Goal: Transaction & Acquisition: Purchase product/service

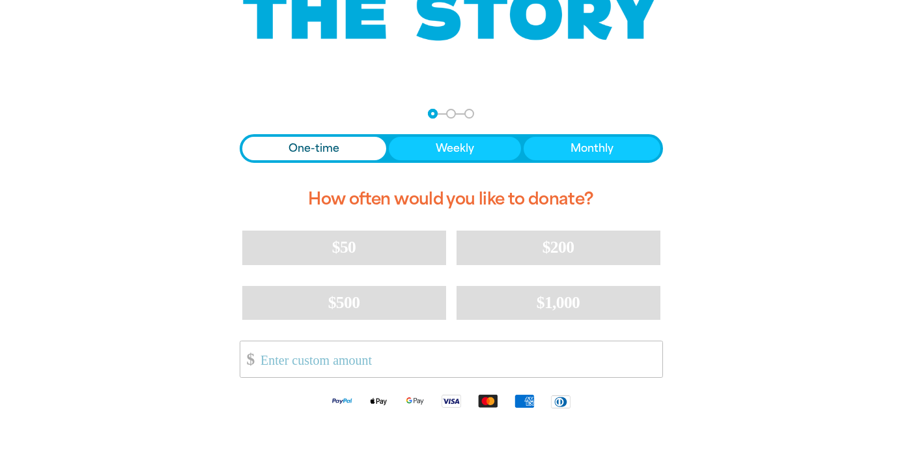
scroll to position [197, 0]
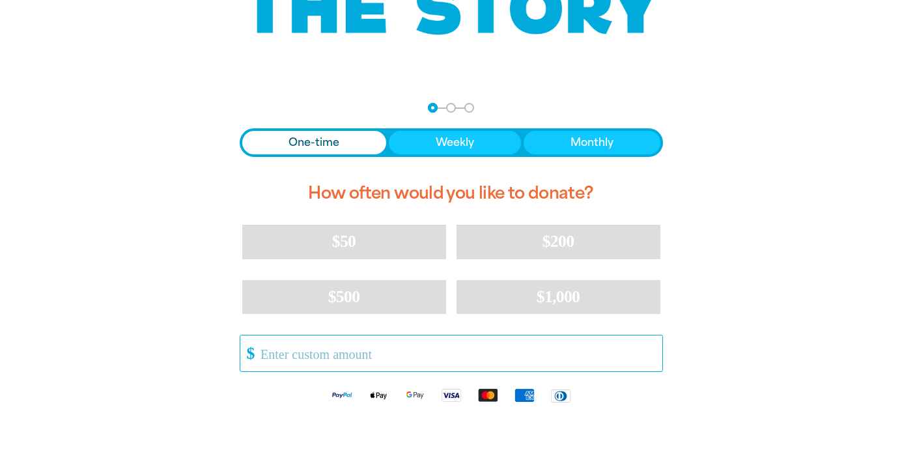
click at [299, 361] on input "Other Amount" at bounding box center [456, 354] width 410 height 36
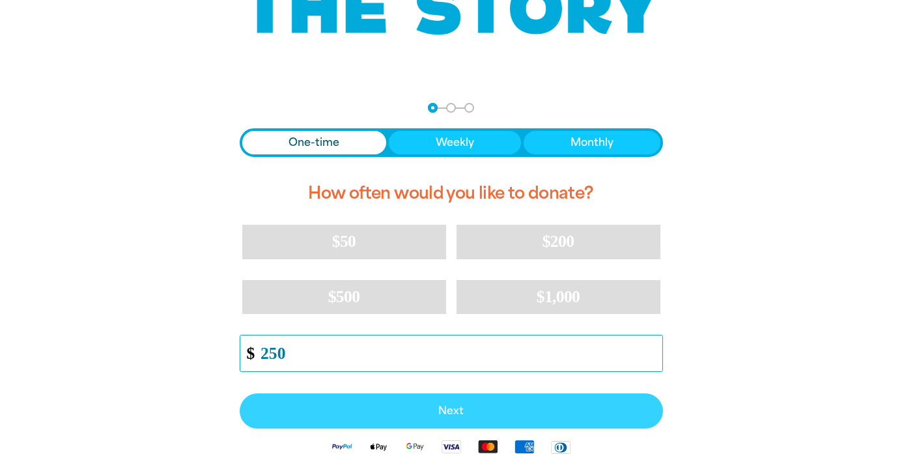
type input "250"
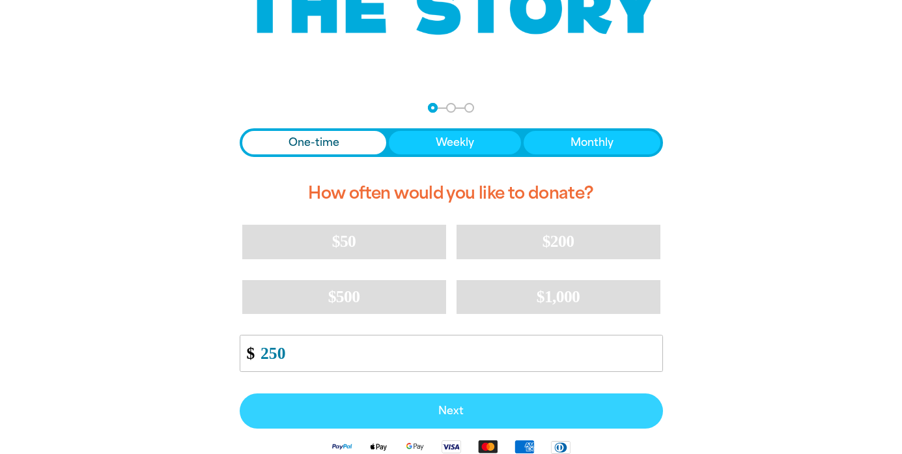
click at [441, 412] on span "Next" at bounding box center [451, 411] width 395 height 10
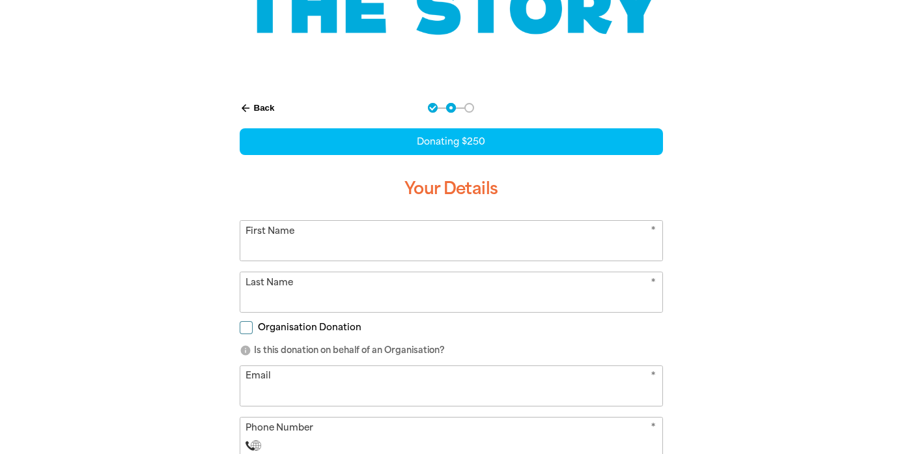
scroll to position [253, 0]
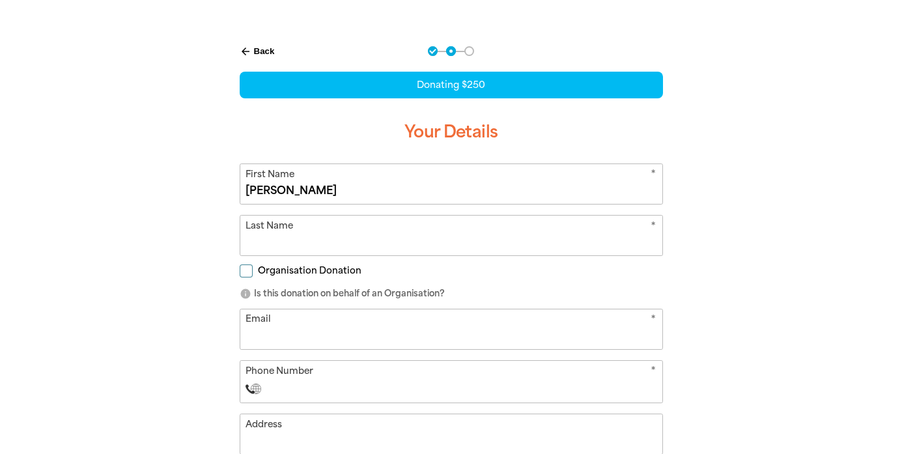
type input "[PERSON_NAME]"
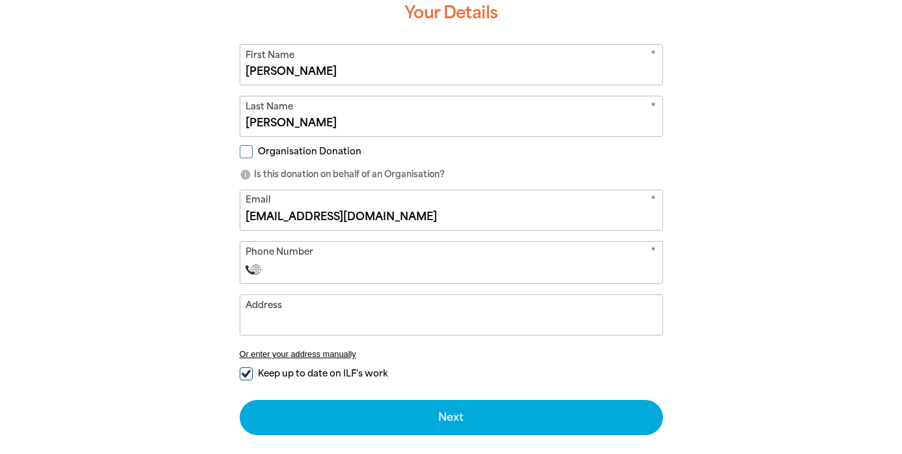
scroll to position [375, 0]
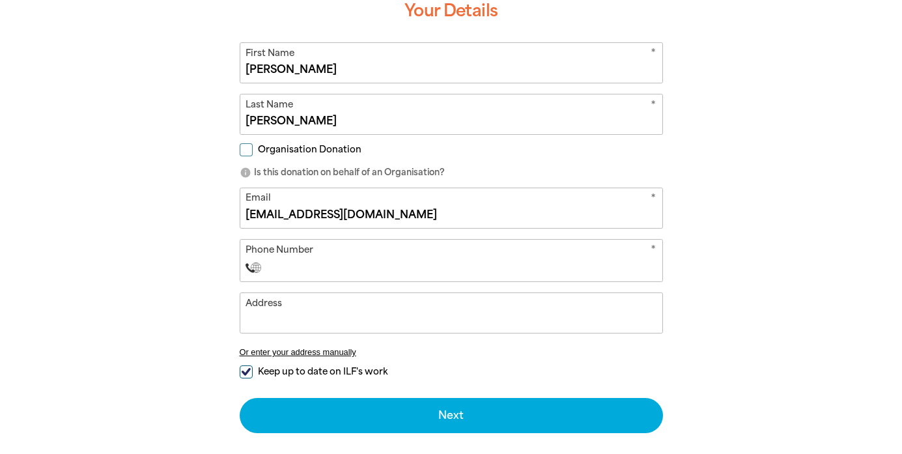
type input "[EMAIL_ADDRESS][DOMAIN_NAME]"
type input "[PHONE_NUMBER]"
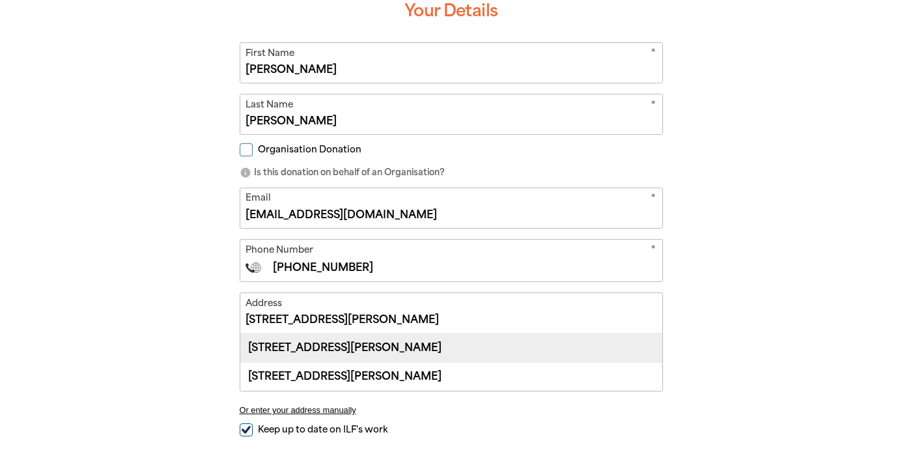
click at [281, 348] on div "[STREET_ADDRESS][PERSON_NAME]" at bounding box center [451, 348] width 422 height 28
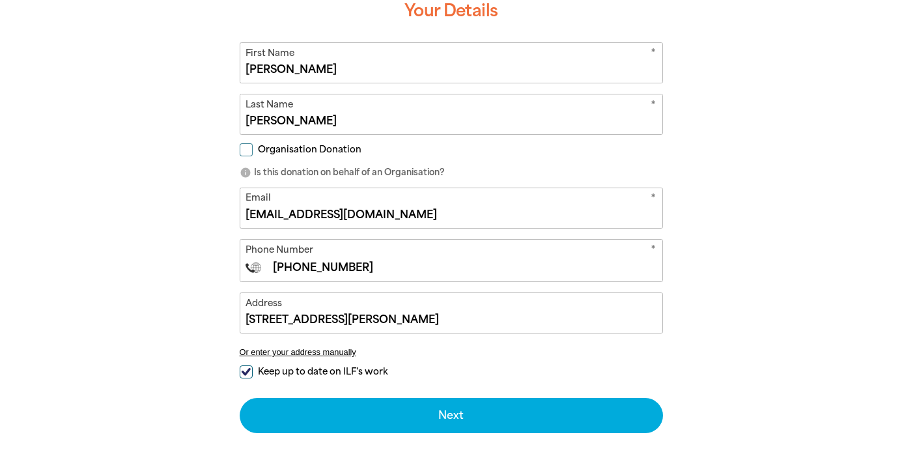
type input "[STREET_ADDRESS][PERSON_NAME]"
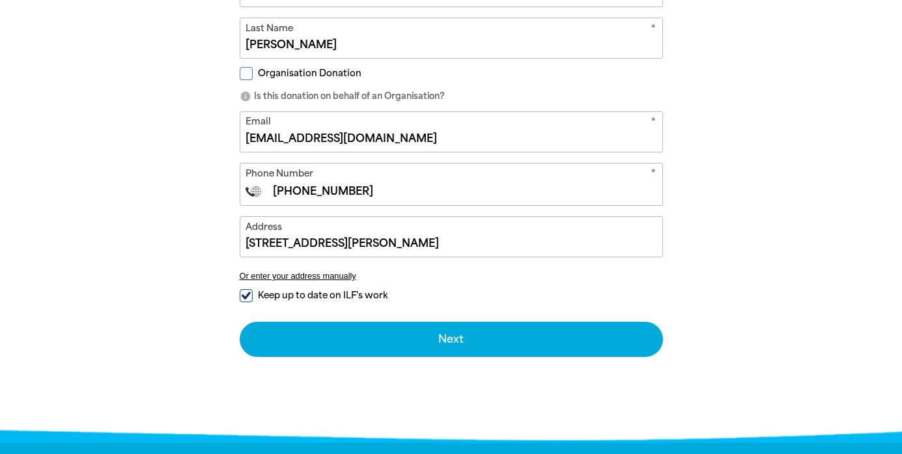
scroll to position [466, 0]
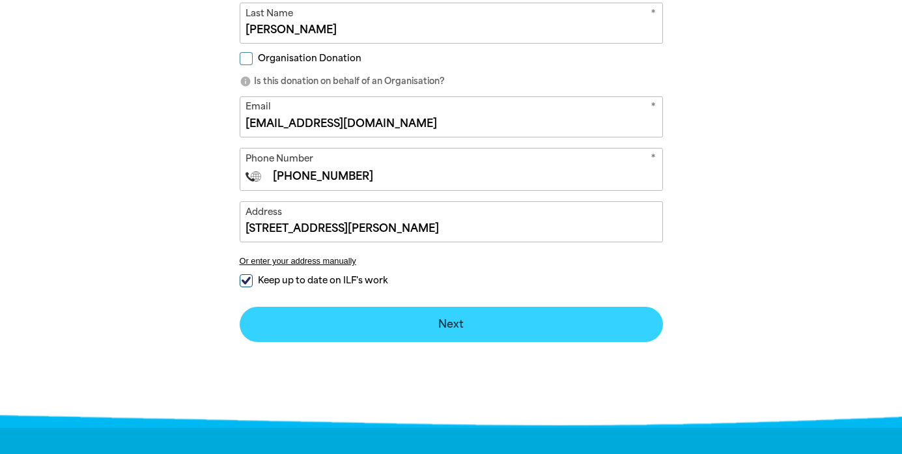
click at [435, 326] on button "Next chevron_right" at bounding box center [451, 324] width 423 height 35
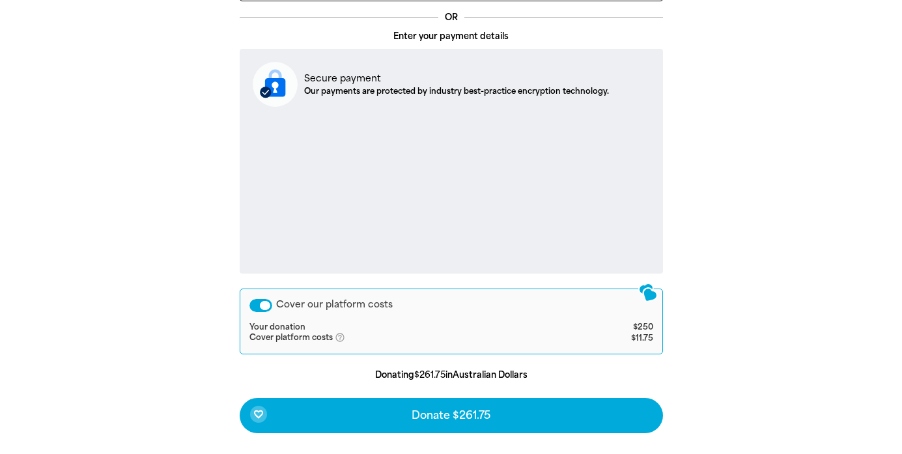
scroll to position [453, 0]
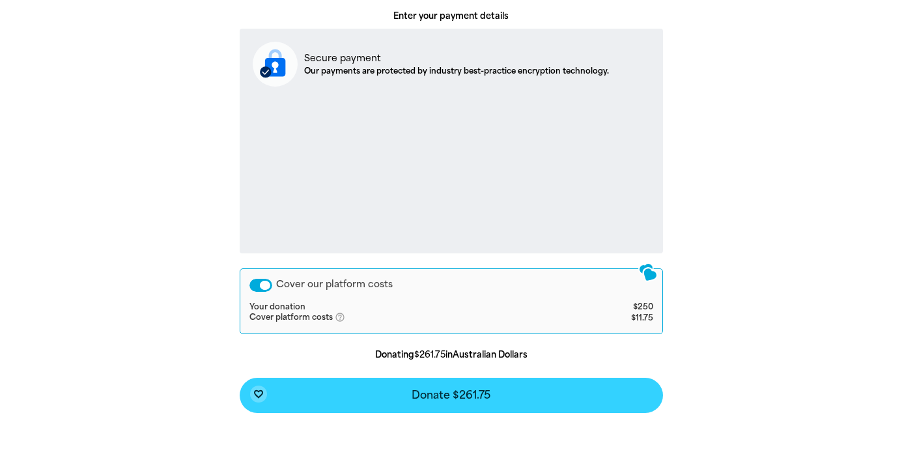
click at [433, 395] on span "Donate $261.75" at bounding box center [451, 395] width 79 height 10
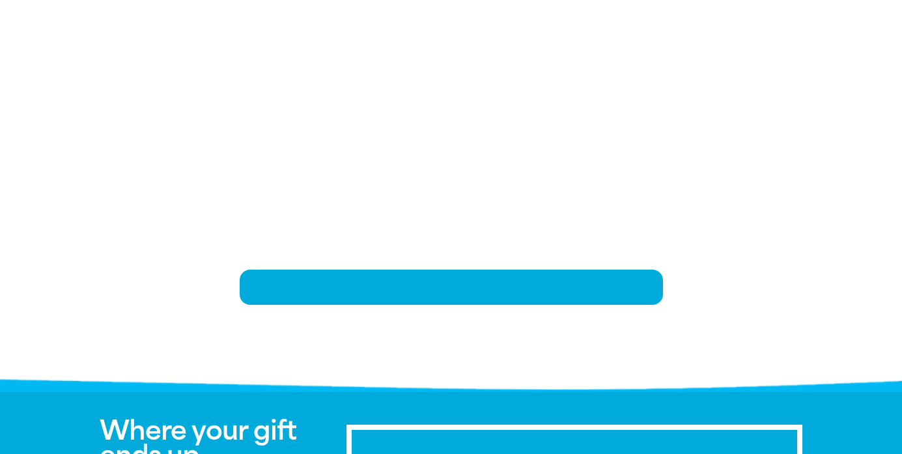
scroll to position [270, 0]
